Goal: Transaction & Acquisition: Purchase product/service

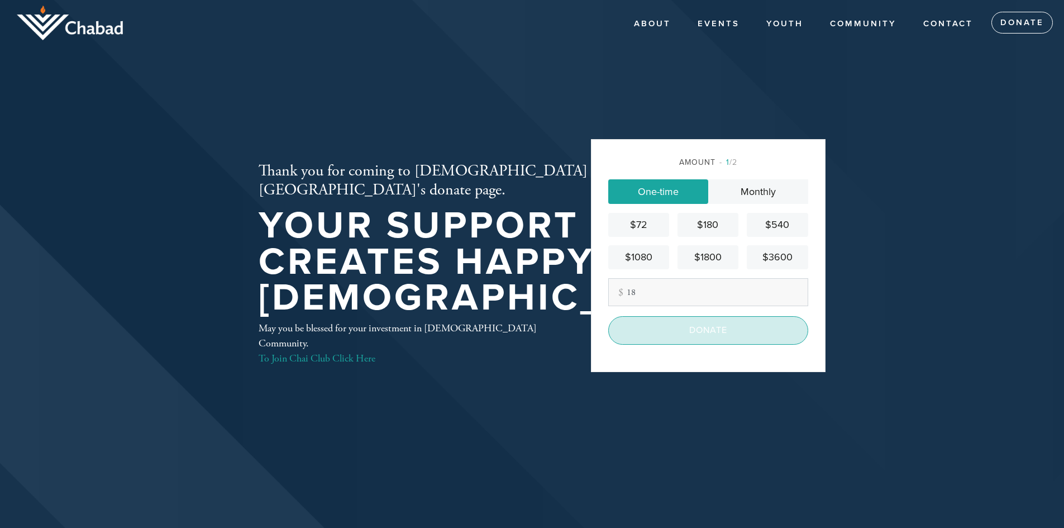
type input "18"
click at [685, 327] on input "Donate" at bounding box center [709, 330] width 200 height 28
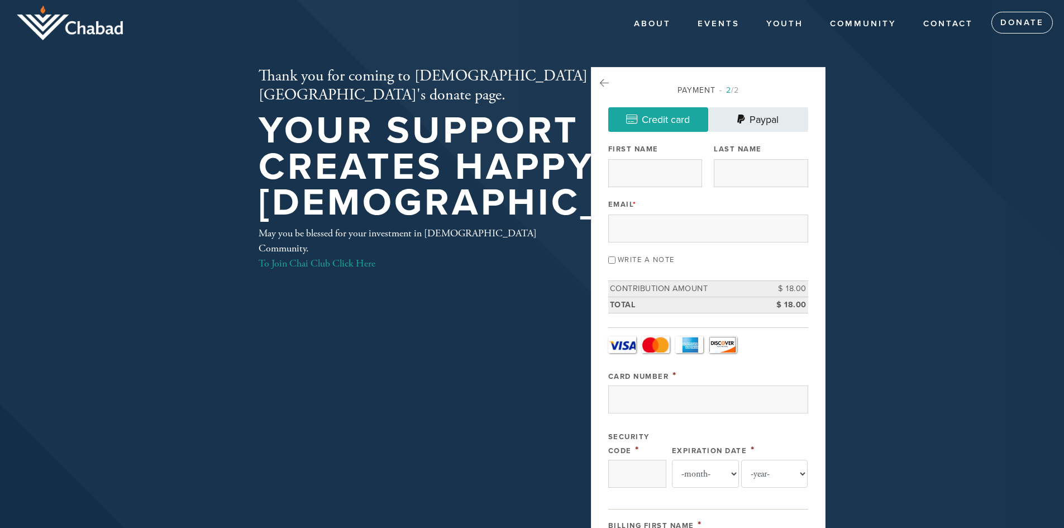
click at [760, 118] on link "Paypal" at bounding box center [759, 119] width 100 height 25
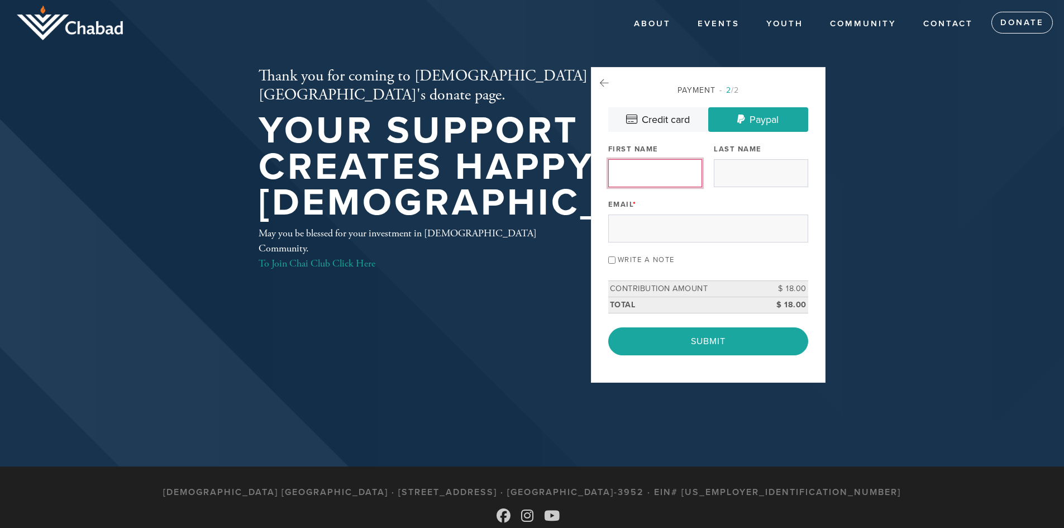
click at [645, 178] on input "First Name" at bounding box center [656, 173] width 94 height 28
type input "[PERSON_NAME]"
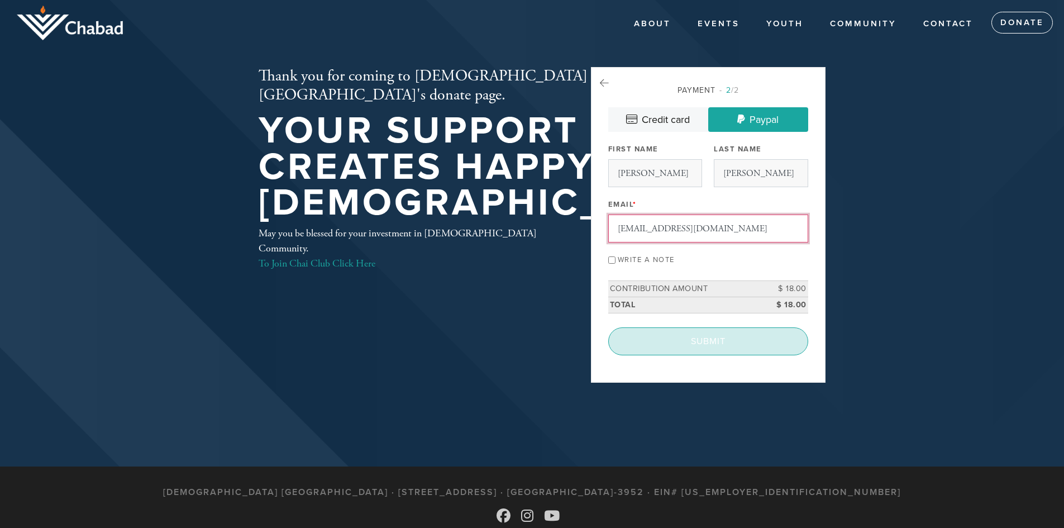
type input "[EMAIL_ADDRESS][DOMAIN_NAME]"
click at [672, 344] on input "Submit" at bounding box center [709, 341] width 200 height 28
